Goal: Task Accomplishment & Management: Understand process/instructions

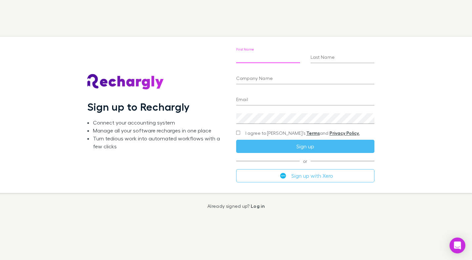
click at [285, 60] on input "First Name" at bounding box center [268, 58] width 64 height 11
type input "******"
type input "****"
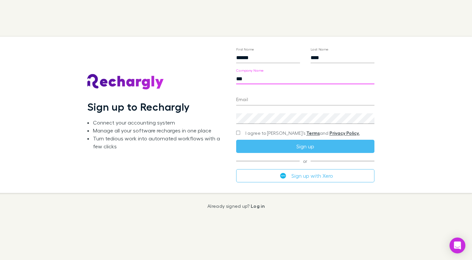
type input "***"
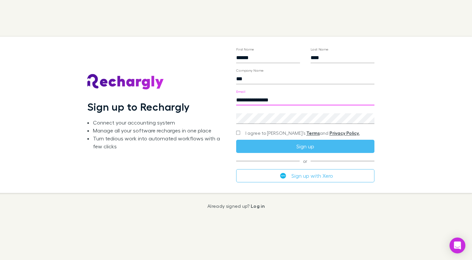
type input "**********"
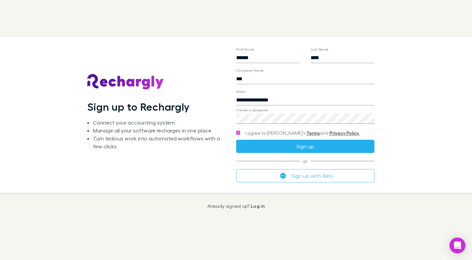
click at [263, 144] on button "Sign up" at bounding box center [305, 146] width 138 height 13
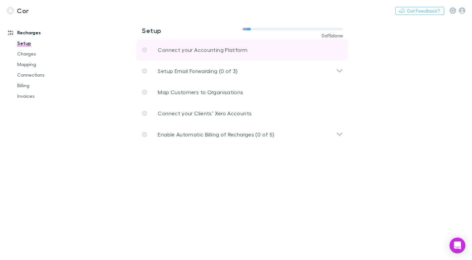
click at [181, 57] on link "Connect your Accounting Platform" at bounding box center [243, 49] width 212 height 21
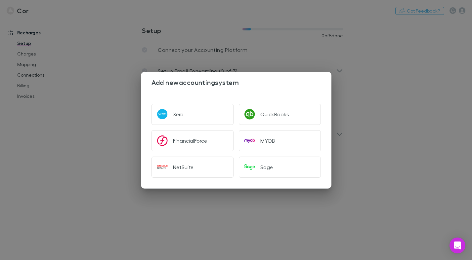
click at [98, 41] on div "Add new accounting system Xero QuickBooks FinancialForce MYOB NetSuite Sage" at bounding box center [236, 130] width 472 height 260
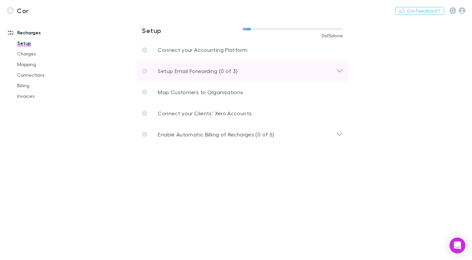
click at [173, 72] on p "Setup Email Forwarding (0 of 3)" at bounding box center [198, 71] width 80 height 8
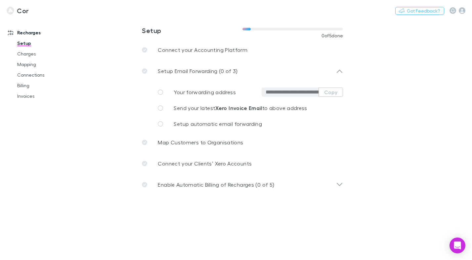
click at [18, 9] on h3 "Cor" at bounding box center [23, 11] width 12 height 8
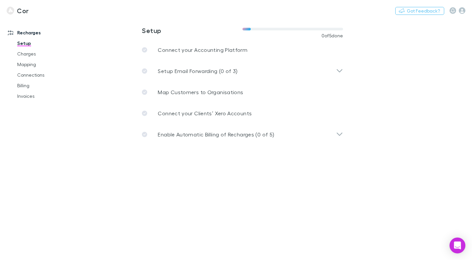
click at [34, 33] on link "Recharges" at bounding box center [40, 32] width 79 height 11
click at [23, 43] on link "Setup" at bounding box center [46, 43] width 70 height 11
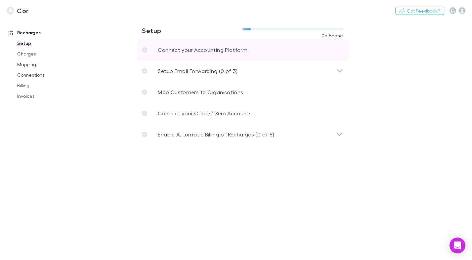
click at [160, 55] on link "Connect your Accounting Platform" at bounding box center [243, 49] width 212 height 21
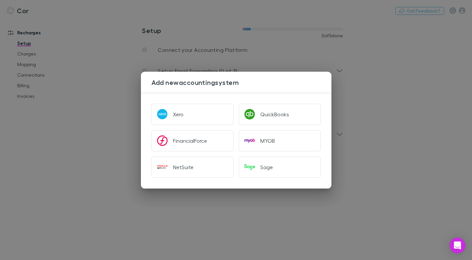
click at [160, 55] on div "Add new accounting system Xero QuickBooks FinancialForce MYOB NetSuite Sage" at bounding box center [236, 130] width 472 height 260
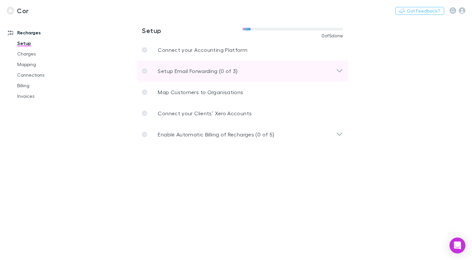
click at [314, 72] on div "Setup Email Forwarding (0 of 3)" at bounding box center [239, 71] width 194 height 8
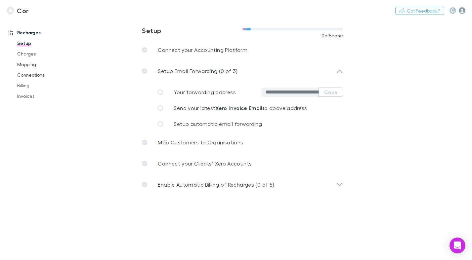
click at [462, 12] on icon "button" at bounding box center [462, 10] width 7 height 7
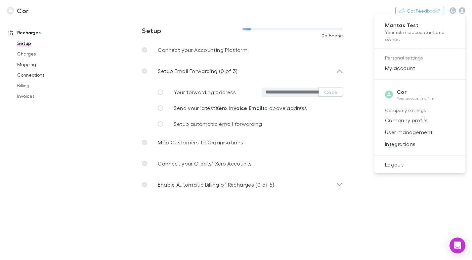
click at [22, 11] on div at bounding box center [236, 130] width 472 height 260
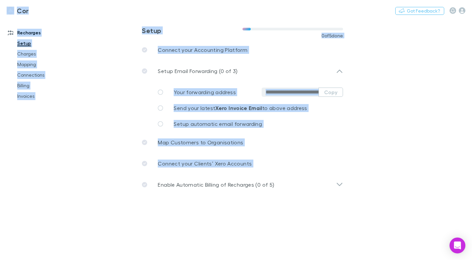
click at [22, 11] on div at bounding box center [236, 130] width 472 height 260
click at [462, 11] on icon "button" at bounding box center [462, 10] width 7 height 7
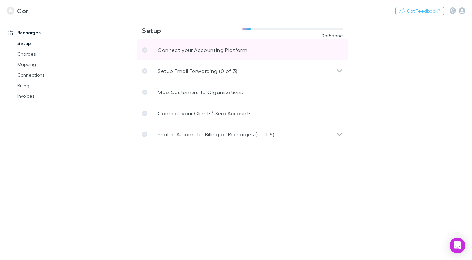
click at [199, 46] on p "Connect your Accounting Platform" at bounding box center [203, 50] width 90 height 8
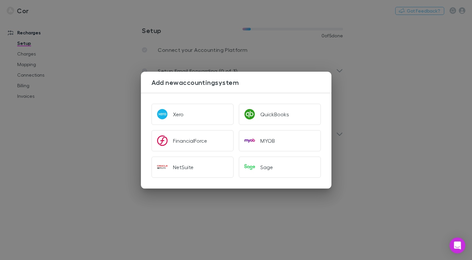
click at [75, 68] on div "Add new accounting system Xero QuickBooks FinancialForce MYOB NetSuite Sage" at bounding box center [236, 130] width 472 height 260
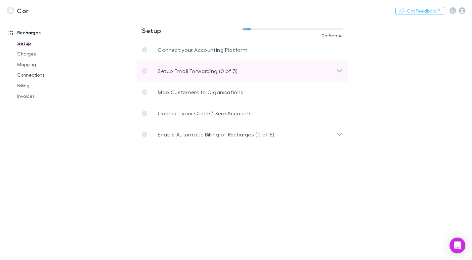
click at [177, 68] on p "Setup Email Forwarding (0 of 3)" at bounding box center [198, 71] width 80 height 8
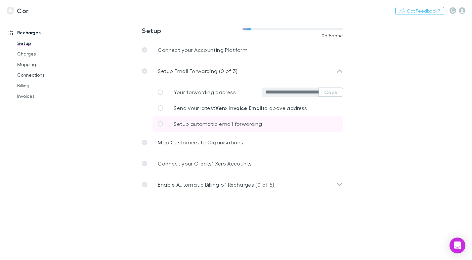
click at [178, 119] on link "Setup automatic email forwarding" at bounding box center [248, 124] width 191 height 16
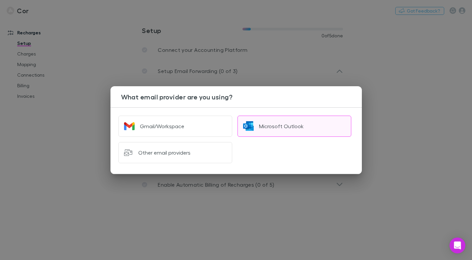
click at [257, 119] on button "Microsoft Outlook" at bounding box center [295, 126] width 114 height 21
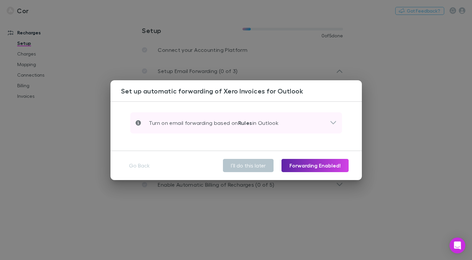
click at [240, 117] on div "Turn on email forwarding based on Rules in Outlook" at bounding box center [236, 123] width 212 height 21
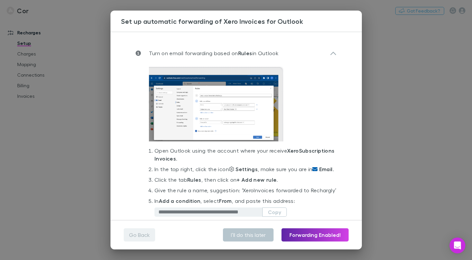
click at [141, 235] on button "Go Back" at bounding box center [139, 235] width 31 height 13
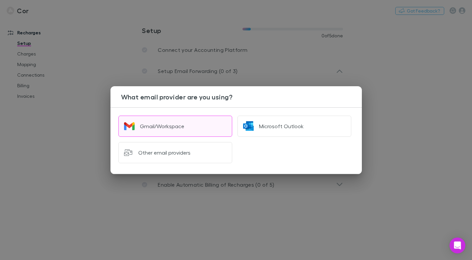
click at [172, 125] on div "Gmail/Workspace" at bounding box center [162, 126] width 44 height 7
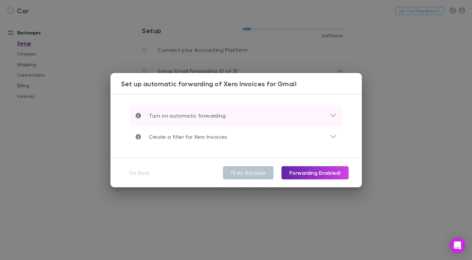
click at [174, 122] on div "Turn on automatic forwarding" at bounding box center [236, 115] width 212 height 21
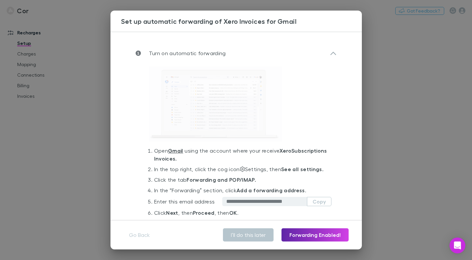
scroll to position [42, 0]
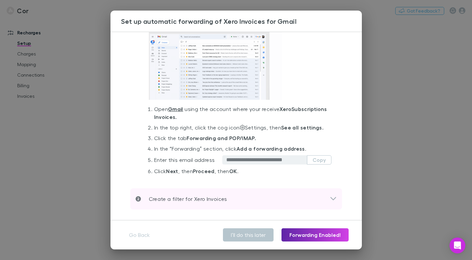
click at [181, 194] on div "Create a filter for Xero Invoices" at bounding box center [236, 199] width 212 height 21
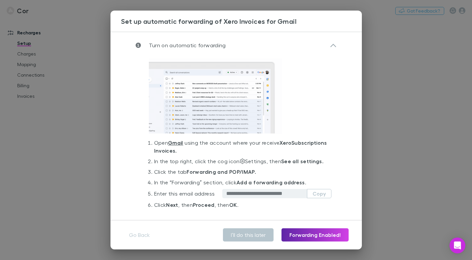
scroll to position [0, 0]
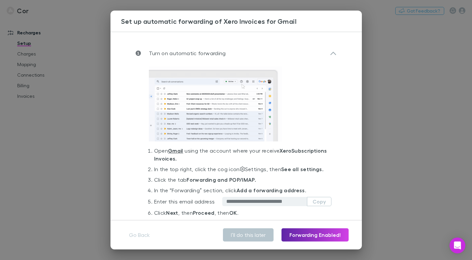
drag, startPoint x: 121, startPoint y: 20, endPoint x: 294, endPoint y: 15, distance: 172.8
click at [295, 15] on div "Set up automatic forwarding of Xero Invoices for Gmail" at bounding box center [236, 21] width 251 height 21
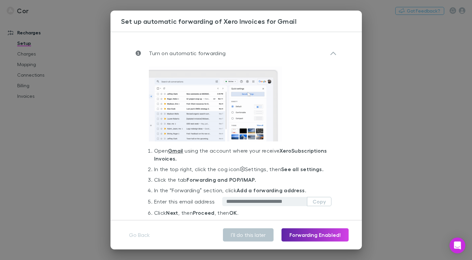
click at [295, 19] on h3 "Set up automatic forwarding of Xero Invoices for Gmail" at bounding box center [241, 21] width 241 height 8
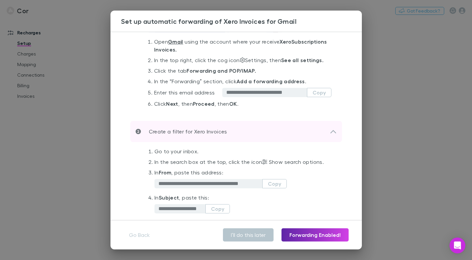
scroll to position [90, 0]
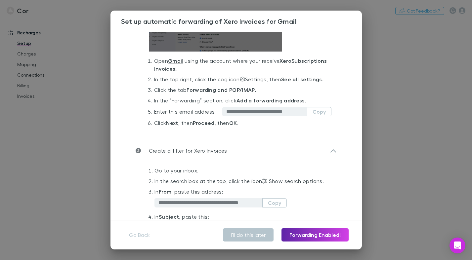
click at [277, 138] on div "**********" at bounding box center [236, 57] width 212 height 166
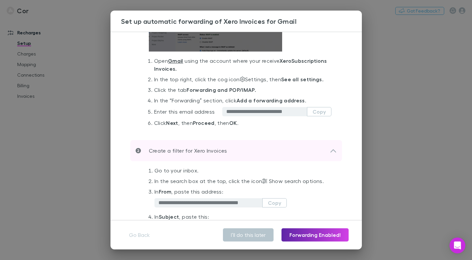
click at [276, 143] on div "Create a filter for Xero Invoices" at bounding box center [236, 150] width 212 height 21
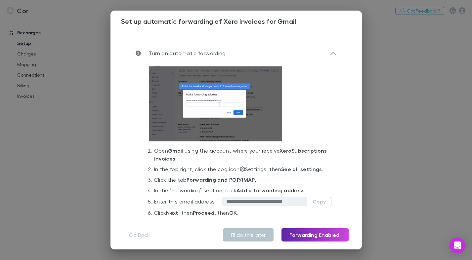
scroll to position [42, 0]
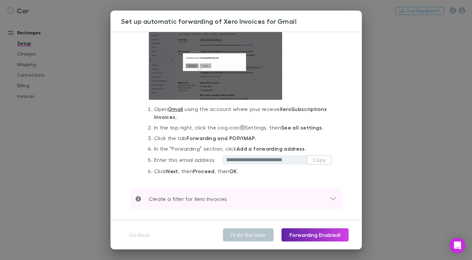
click at [189, 199] on p "Create a filter for Xero Invoices" at bounding box center [184, 199] width 86 height 8
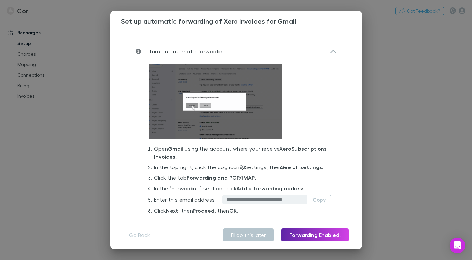
scroll to position [0, 0]
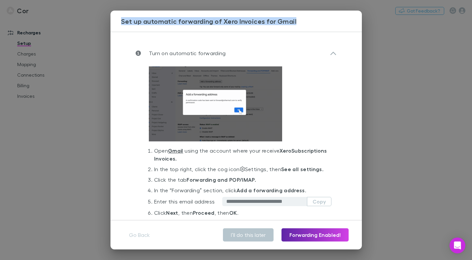
drag, startPoint x: 298, startPoint y: 23, endPoint x: 117, endPoint y: 22, distance: 181.0
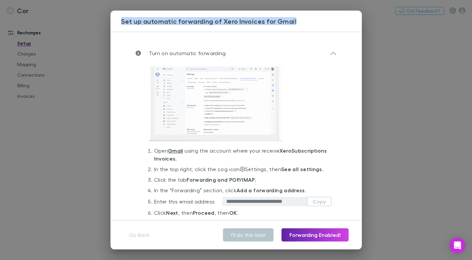
click at [117, 22] on div "Set up automatic forwarding of Xero Invoices for Gmail" at bounding box center [236, 21] width 251 height 21
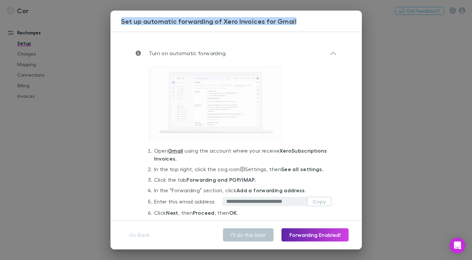
copy h3 "Set up automatic forwarding of Xero Invoices for Gmail"
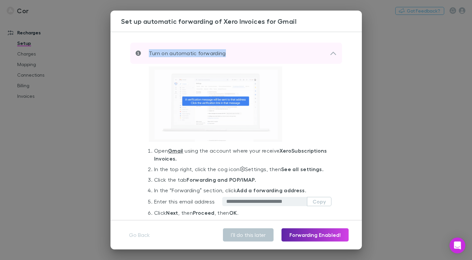
drag, startPoint x: 148, startPoint y: 53, endPoint x: 229, endPoint y: 54, distance: 80.4
click at [229, 54] on div "Turn on automatic forwarding" at bounding box center [233, 53] width 194 height 8
copy p "Turn on automatic forwarding"
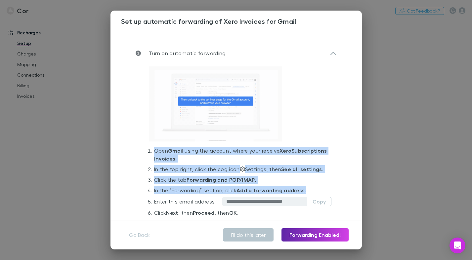
drag, startPoint x: 147, startPoint y: 150, endPoint x: 211, endPoint y: 195, distance: 78.6
click at [211, 195] on div "**********" at bounding box center [236, 144] width 212 height 161
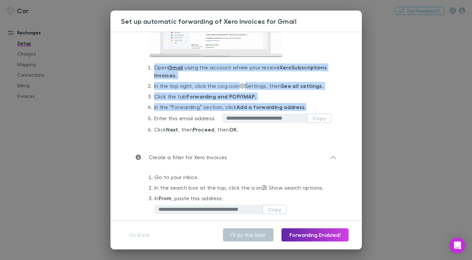
scroll to position [91, 0]
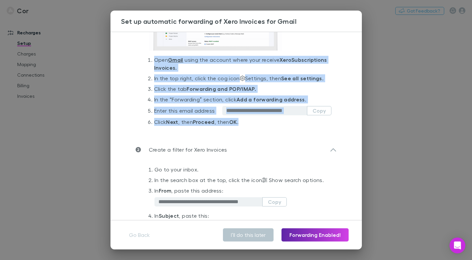
click at [251, 121] on li "Click Next , then Proceed , then OK ." at bounding box center [242, 123] width 177 height 11
copy ol "Open Gmail using the account where your receive Xero Subscriptions Invoices. In…"
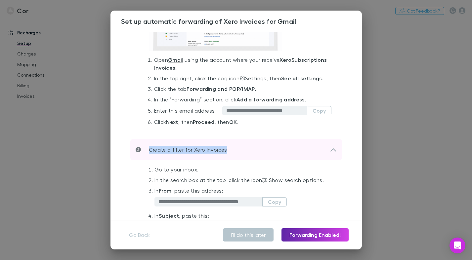
drag, startPoint x: 150, startPoint y: 151, endPoint x: 244, endPoint y: 150, distance: 94.3
click at [244, 150] on div "Create a filter for Xero Invoices" at bounding box center [233, 150] width 194 height 8
copy p "Create a filter for Xero Invoices"
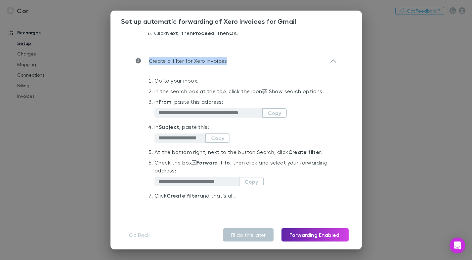
scroll to position [183, 0]
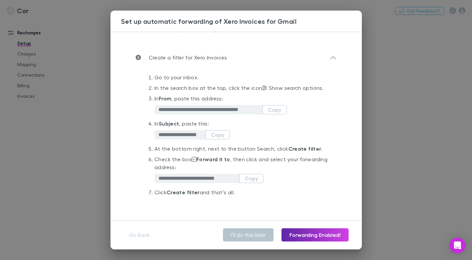
click at [147, 79] on div "**********" at bounding box center [236, 136] width 212 height 136
drag, startPoint x: 146, startPoint y: 74, endPoint x: 256, endPoint y: 192, distance: 161.3
click at [256, 192] on div "**********" at bounding box center [236, 136] width 212 height 136
copy ol "Go to your inbox. In the search box at the top, click the icon Show search opti…"
click at [144, 238] on button "Go Back" at bounding box center [139, 235] width 31 height 13
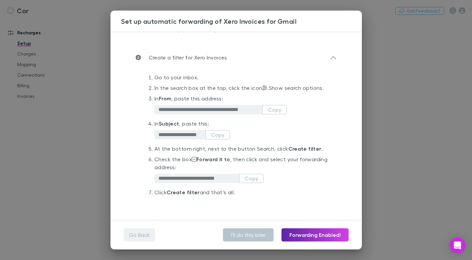
scroll to position [0, 0]
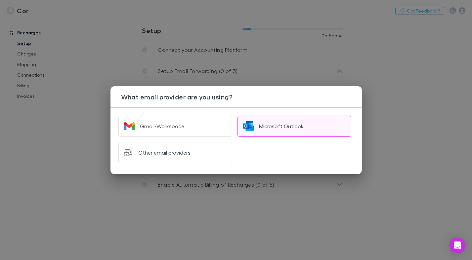
click at [308, 119] on button "Microsoft Outlook" at bounding box center [295, 126] width 114 height 21
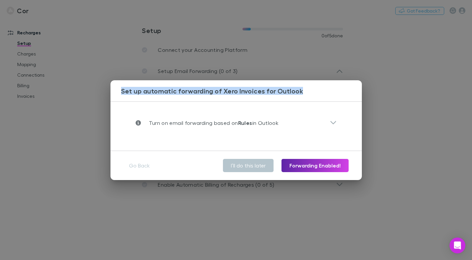
drag, startPoint x: 122, startPoint y: 91, endPoint x: 306, endPoint y: 93, distance: 184.0
click at [307, 94] on h3 "Set up automatic forwarding of Xero Invoices for Outlook" at bounding box center [241, 91] width 241 height 8
copy h3 "Set up automatic forwarding of Xero Invoices for Outlook"
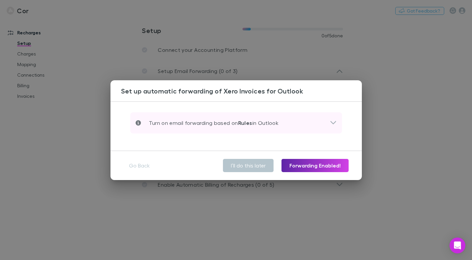
click at [266, 122] on p "Turn on email forwarding based on Rules in Outlook" at bounding box center [210, 123] width 138 height 8
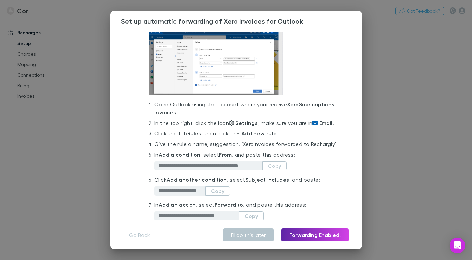
scroll to position [58, 0]
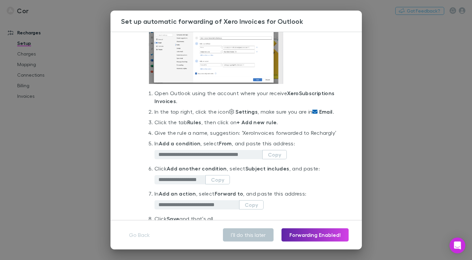
click at [160, 104] on strong "Xero Subscriptions Invoices" at bounding box center [245, 97] width 180 height 15
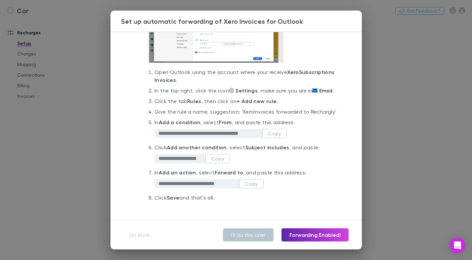
scroll to position [84, 0]
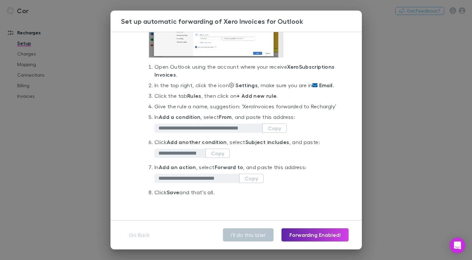
click at [147, 82] on div "**********" at bounding box center [236, 92] width 212 height 225
drag, startPoint x: 147, startPoint y: 66, endPoint x: 235, endPoint y: 193, distance: 154.5
click at [235, 195] on div "**********" at bounding box center [236, 92] width 212 height 225
copy ol "Open Outlook using the account where your receive Xero Subscriptions Invoices .…"
click at [142, 236] on button "Go Back" at bounding box center [139, 235] width 31 height 13
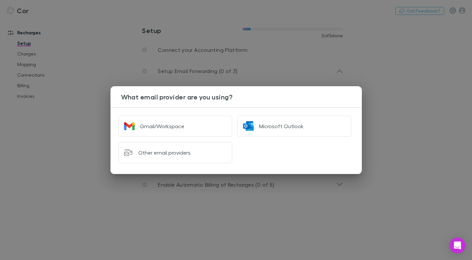
scroll to position [0, 0]
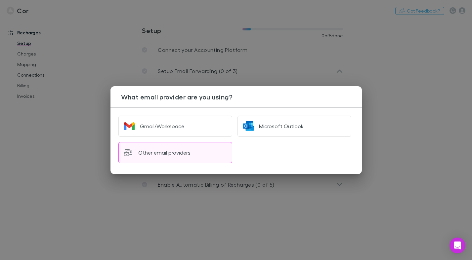
click at [163, 157] on button "Other email providers" at bounding box center [175, 152] width 114 height 21
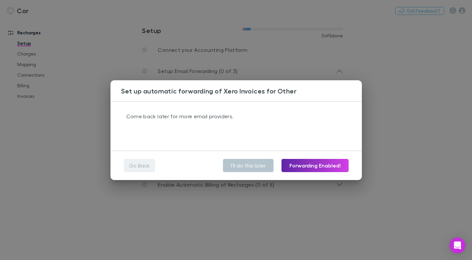
click at [137, 164] on button "Go Back" at bounding box center [139, 165] width 31 height 13
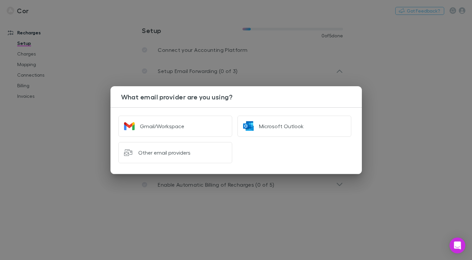
click at [254, 45] on div "What email provider are you using? Gmail/Workspace Microsoft Outlook Other emai…" at bounding box center [236, 130] width 472 height 260
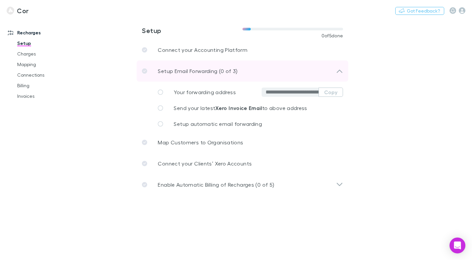
click at [336, 68] on icon at bounding box center [339, 71] width 7 height 8
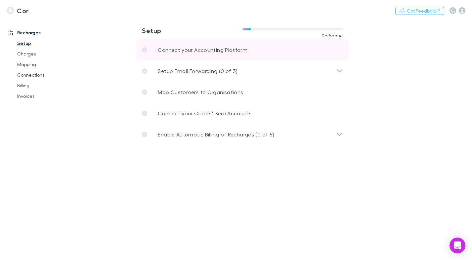
click at [171, 50] on p "Connect your Accounting Platform" at bounding box center [203, 50] width 90 height 8
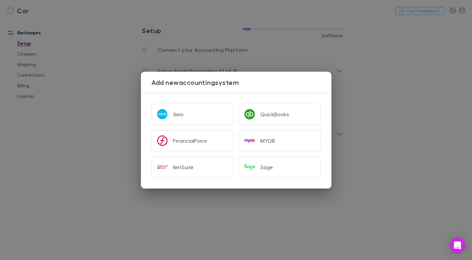
click at [105, 78] on div "Add new accounting system Xero QuickBooks FinancialForce MYOB NetSuite Sage" at bounding box center [236, 130] width 472 height 260
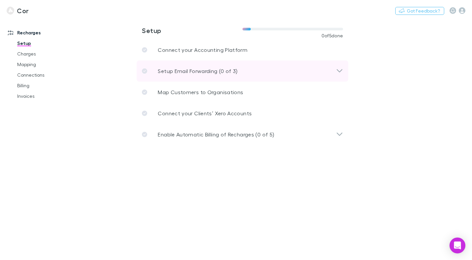
click at [217, 67] on div "Setup Email Forwarding (0 of 3)" at bounding box center [243, 71] width 212 height 21
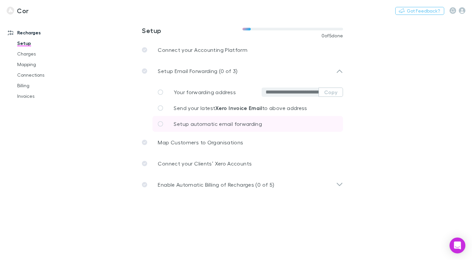
click at [225, 124] on span "Setup automatic email forwarding" at bounding box center [218, 124] width 88 height 6
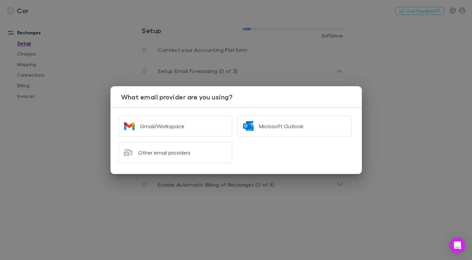
click at [225, 124] on button "Gmail/Workspace" at bounding box center [175, 126] width 114 height 21
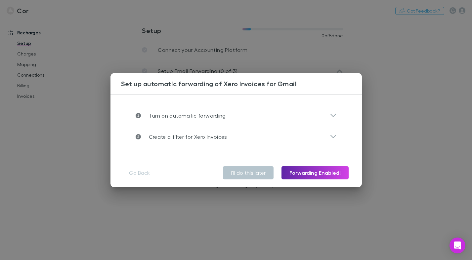
click at [225, 124] on div "Turn on automatic forwarding" at bounding box center [236, 115] width 212 height 21
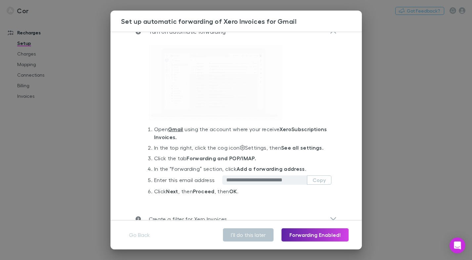
scroll to position [42, 0]
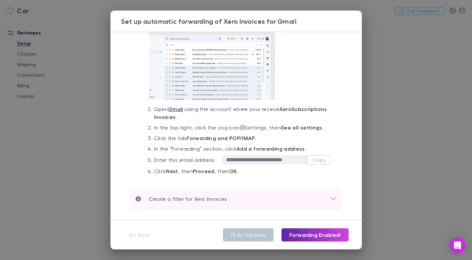
click at [333, 198] on icon at bounding box center [333, 199] width 7 height 8
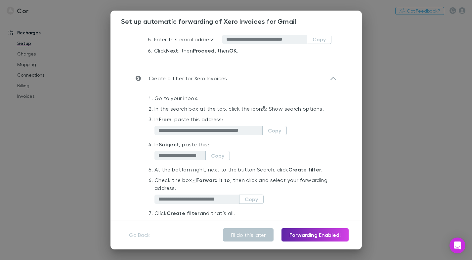
scroll to position [151, 0]
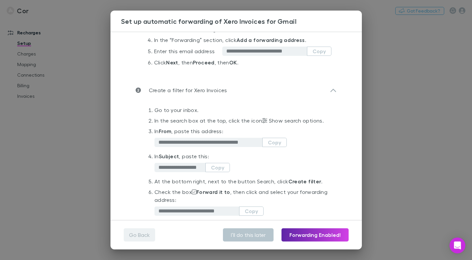
click at [138, 233] on button "Go Back" at bounding box center [139, 235] width 31 height 13
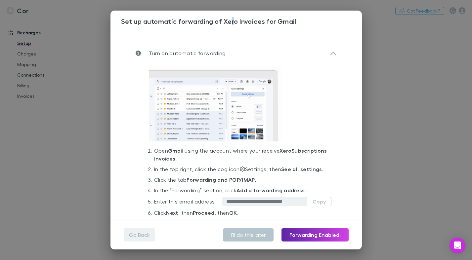
click at [138, 233] on div "**********" at bounding box center [236, 130] width 472 height 260
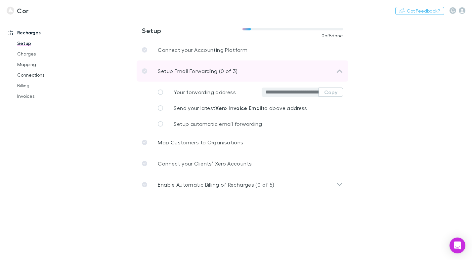
click at [341, 73] on icon at bounding box center [339, 71] width 7 height 8
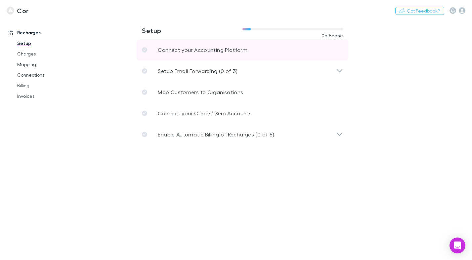
click at [320, 56] on link "Connect your Accounting Platform" at bounding box center [243, 49] width 212 height 21
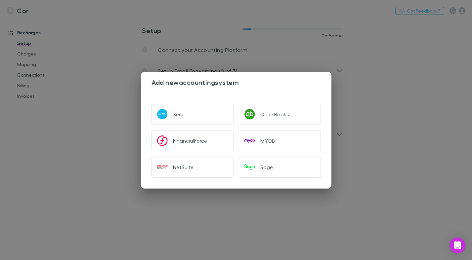
click at [142, 62] on div "Add new accounting system Xero QuickBooks FinancialForce MYOB NetSuite Sage" at bounding box center [236, 130] width 472 height 260
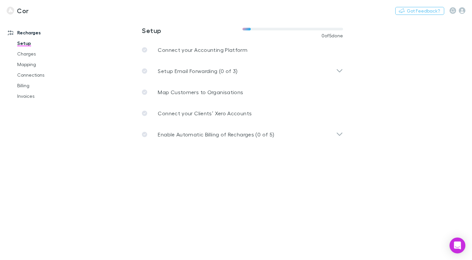
click at [142, 62] on div "Add new accounting system Xero QuickBooks FinancialForce MYOB NetSuite Sage" at bounding box center [236, 130] width 472 height 260
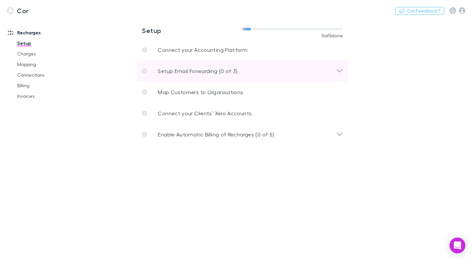
click at [282, 75] on div "Setup Email Forwarding (0 of 3)" at bounding box center [239, 71] width 194 height 8
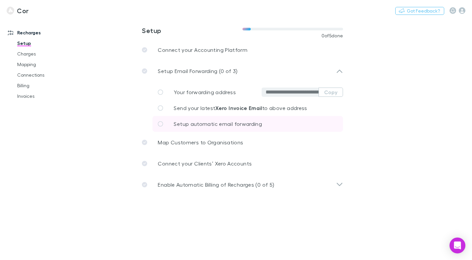
click at [242, 119] on link "Setup automatic email forwarding" at bounding box center [248, 124] width 191 height 16
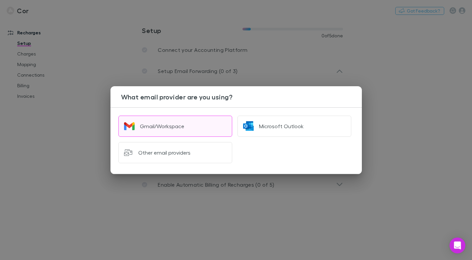
click at [152, 130] on button "Gmail/Workspace" at bounding box center [175, 126] width 114 height 21
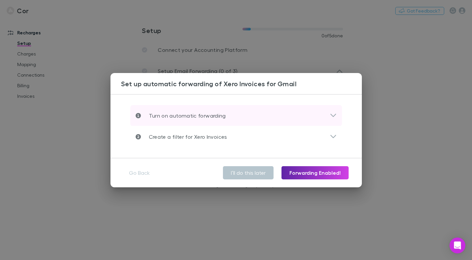
click at [161, 121] on div "Turn on automatic forwarding" at bounding box center [236, 115] width 212 height 21
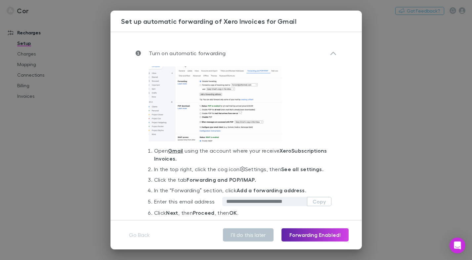
scroll to position [42, 0]
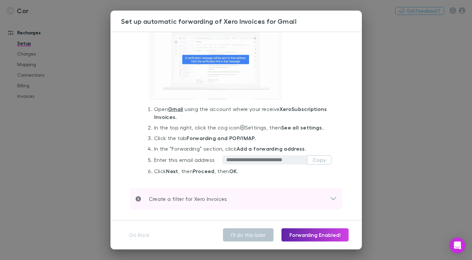
click at [333, 197] on icon at bounding box center [333, 199] width 7 height 8
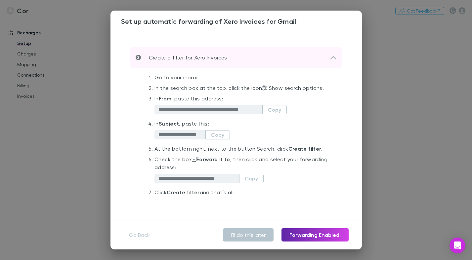
scroll to position [162, 0]
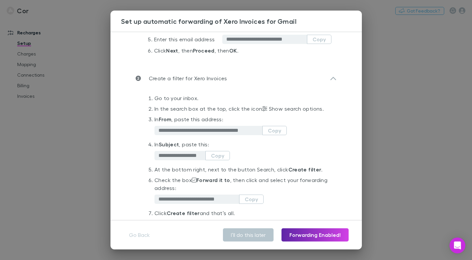
click at [379, 52] on div "**********" at bounding box center [236, 130] width 472 height 260
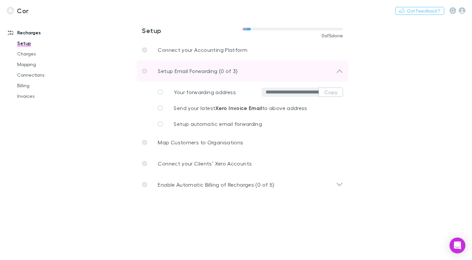
click at [341, 71] on icon at bounding box center [340, 71] width 6 height 3
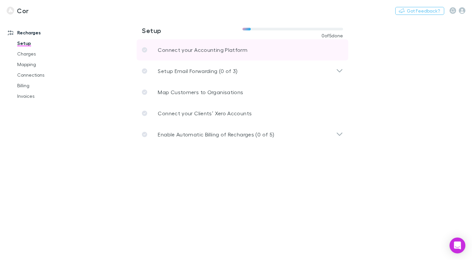
click at [217, 51] on p "Connect your Accounting Platform" at bounding box center [203, 50] width 90 height 8
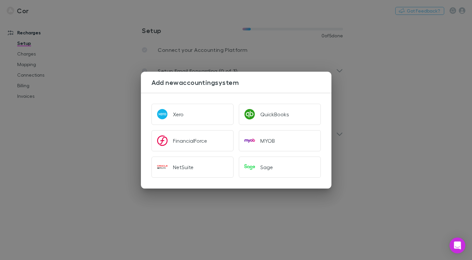
click at [252, 55] on div "Add new accounting system Xero QuickBooks FinancialForce MYOB NetSuite Sage" at bounding box center [236, 130] width 472 height 260
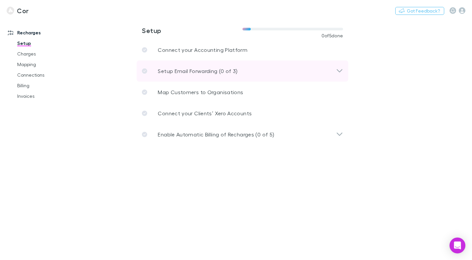
click at [332, 68] on div "Setup Email Forwarding (0 of 3)" at bounding box center [239, 71] width 194 height 8
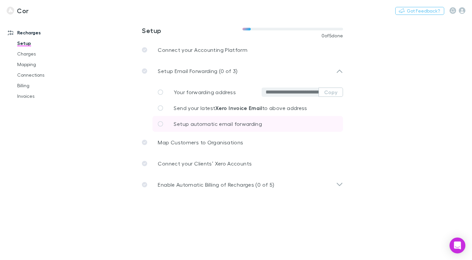
click at [171, 123] on link "Setup automatic email forwarding" at bounding box center [248, 124] width 191 height 16
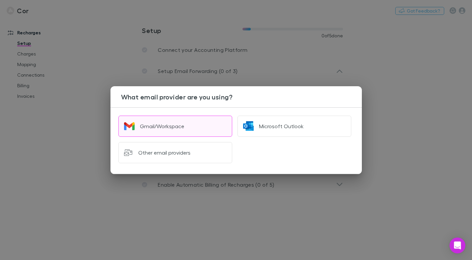
click at [144, 122] on button "Gmail/Workspace" at bounding box center [175, 126] width 114 height 21
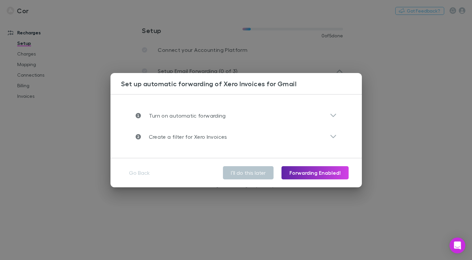
click at [144, 122] on div "Turn on automatic forwarding" at bounding box center [236, 115] width 212 height 21
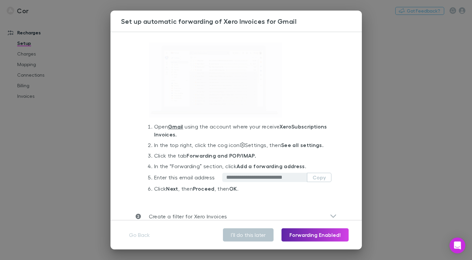
scroll to position [42, 0]
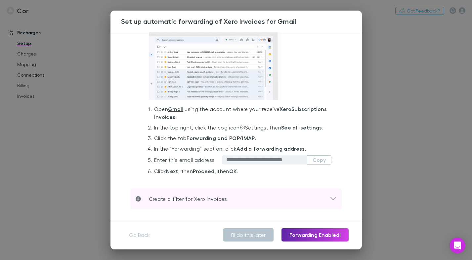
click at [183, 198] on p "Create a filter for Xero Invoices" at bounding box center [184, 199] width 86 height 8
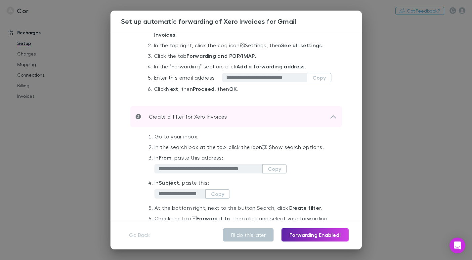
scroll to position [183, 0]
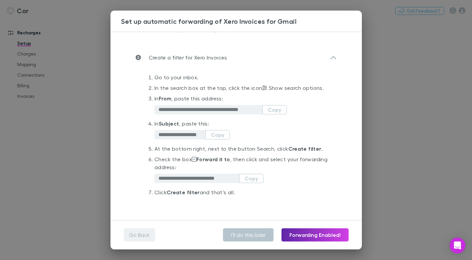
click at [145, 235] on button "Go Back" at bounding box center [139, 235] width 31 height 13
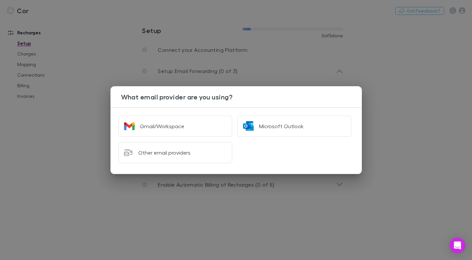
scroll to position [0, 0]
click at [193, 72] on div "What email provider are you using? Gmail/Workspace Microsoft Outlook Other emai…" at bounding box center [236, 130] width 472 height 260
